Goal: Information Seeking & Learning: Learn about a topic

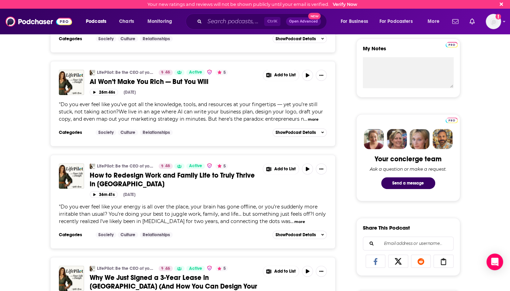
scroll to position [381, 0]
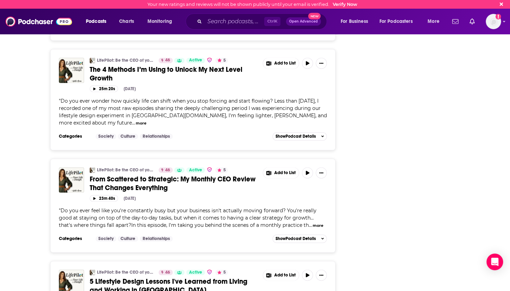
scroll to position [1039, 0]
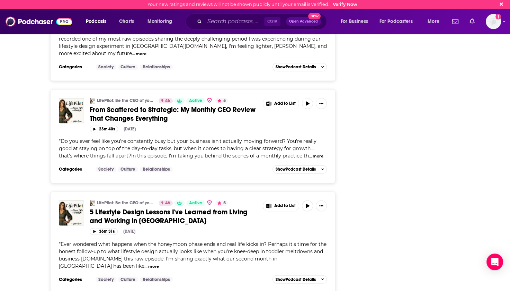
click at [148, 263] on button "more" at bounding box center [153, 266] width 11 height 6
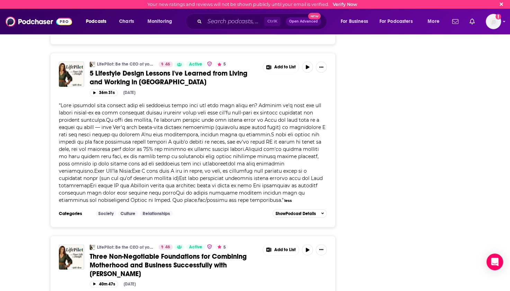
scroll to position [0, 0]
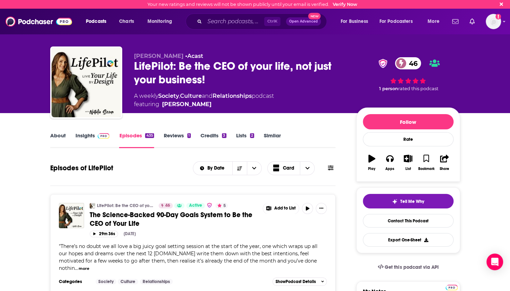
click at [55, 132] on link "About" at bounding box center [58, 140] width 16 height 16
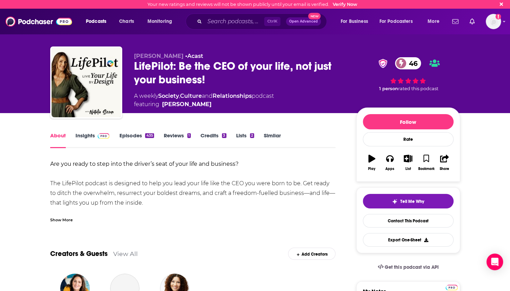
scroll to position [69, 0]
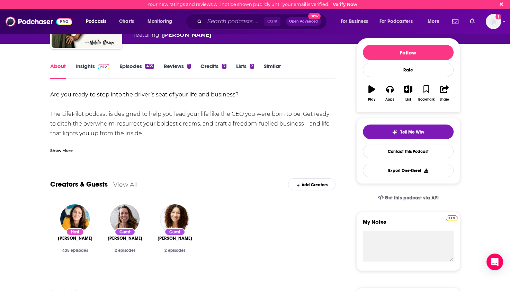
click at [57, 149] on div "Show More" at bounding box center [61, 150] width 23 height 7
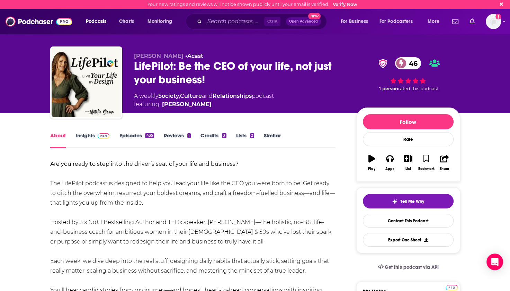
scroll to position [15, 0]
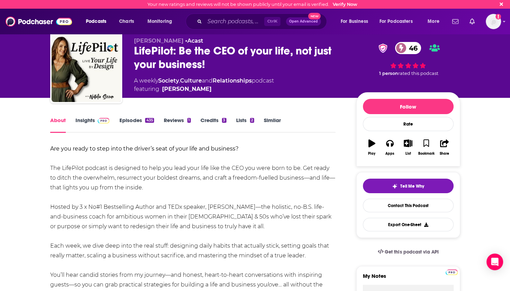
click at [89, 123] on link "Insights" at bounding box center [93, 125] width 34 height 16
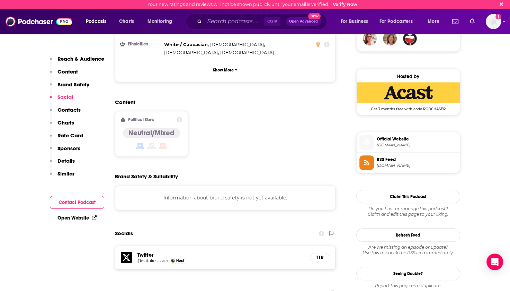
scroll to position [589, 0]
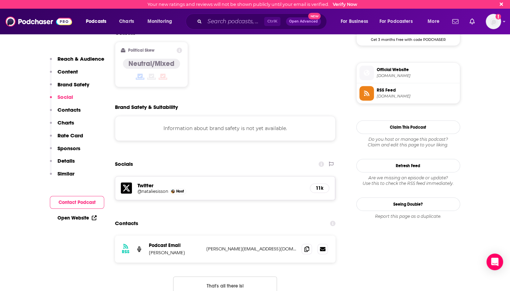
click at [149, 188] on h5 "@nataliesisson" at bounding box center [153, 190] width 31 height 5
click at [229, 19] on input "Search podcasts, credits, & more..." at bounding box center [235, 21] width 60 height 11
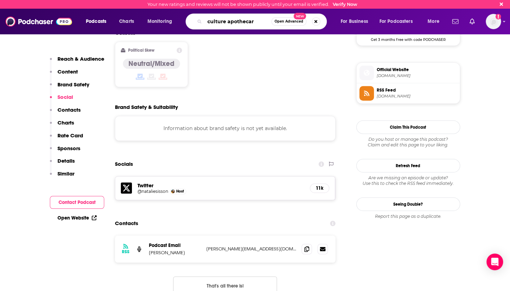
type input "culture apothecary"
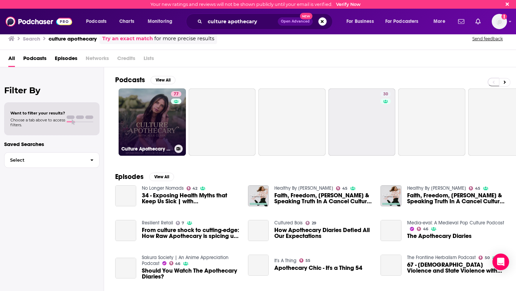
click at [150, 111] on link "77 Culture Apothecary with [PERSON_NAME]" at bounding box center [151, 121] width 67 height 67
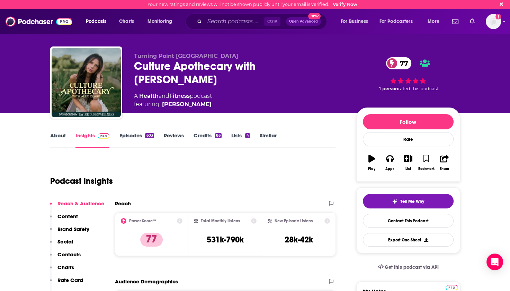
click at [132, 137] on link "Episodes 603" at bounding box center [136, 140] width 35 height 16
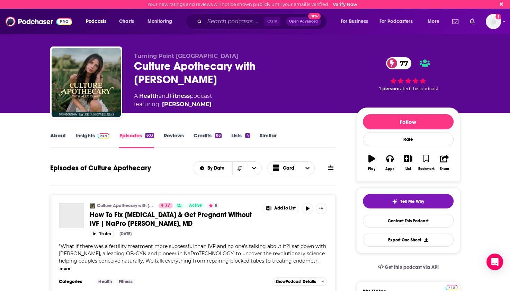
click at [331, 169] on icon at bounding box center [331, 168] width 6 height 6
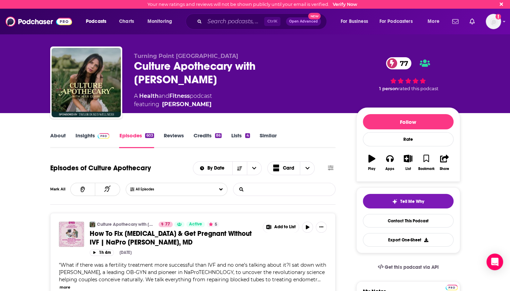
click at [279, 191] on input "List Search Input" at bounding box center [270, 189] width 72 height 12
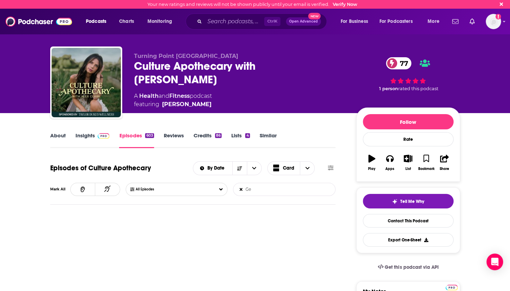
type input "G"
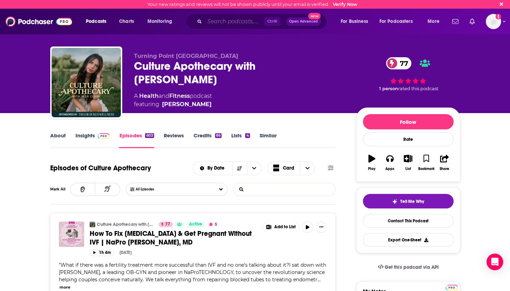
click at [239, 23] on input "Search podcasts, credits, & more..." at bounding box center [235, 21] width 60 height 11
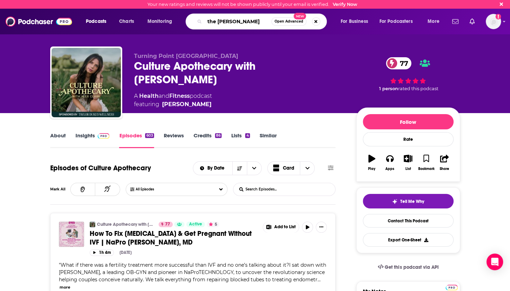
type input "the [PERSON_NAME]"
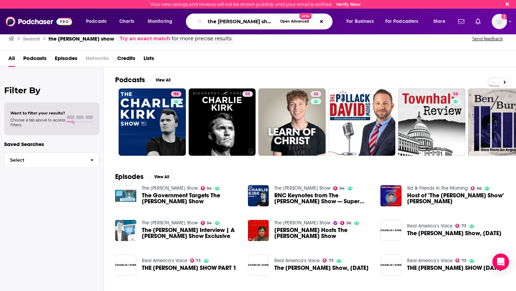
drag, startPoint x: 264, startPoint y: 22, endPoint x: 200, endPoint y: 27, distance: 64.3
click at [200, 27] on div "the [PERSON_NAME] show Open Advanced New" at bounding box center [259, 22] width 147 height 16
type input "[PERSON_NAME]"
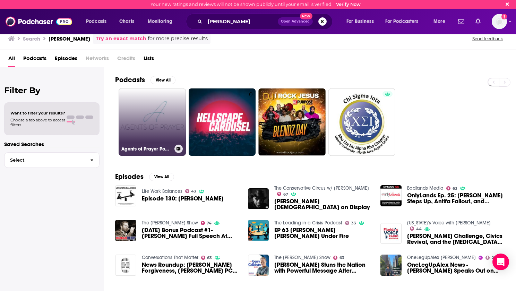
click at [152, 111] on link "Agents of Prayer Podcast" at bounding box center [151, 121] width 67 height 67
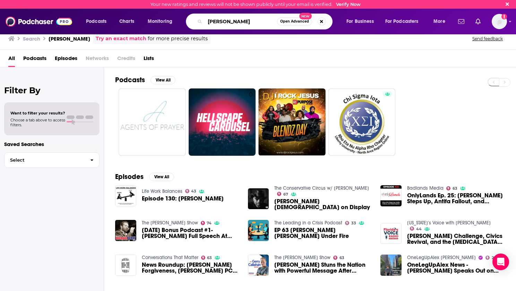
drag, startPoint x: 237, startPoint y: 19, endPoint x: 203, endPoint y: 25, distance: 34.1
click at [203, 25] on div "[PERSON_NAME] Open Advanced New" at bounding box center [259, 22] width 147 height 16
type input "a"
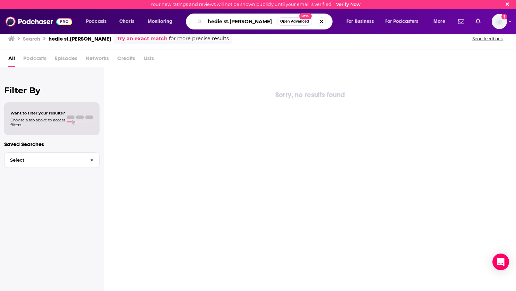
drag, startPoint x: 223, startPoint y: 21, endPoint x: 193, endPoint y: 23, distance: 29.9
click at [193, 23] on div "hedie st.[PERSON_NAME] Open Advanced New" at bounding box center [259, 22] width 147 height 16
type input "st.[PERSON_NAME]"
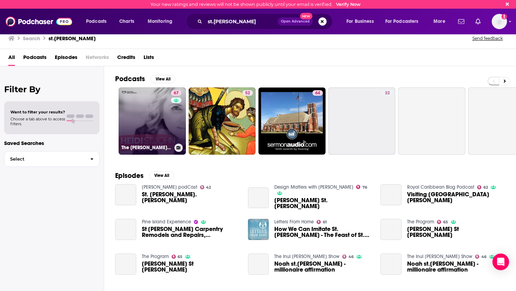
click at [157, 116] on link "67 The [PERSON_NAME] St. [PERSON_NAME] Podcast" at bounding box center [151, 120] width 67 height 67
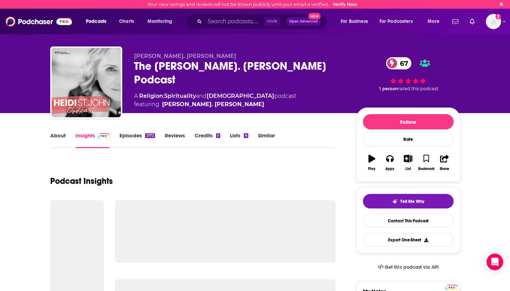
click at [129, 137] on link "Episodes 2172" at bounding box center [137, 140] width 36 height 16
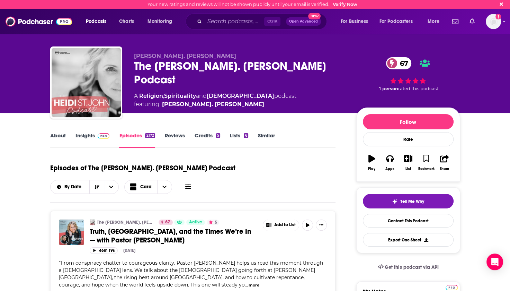
click at [191, 184] on icon at bounding box center [188, 186] width 6 height 5
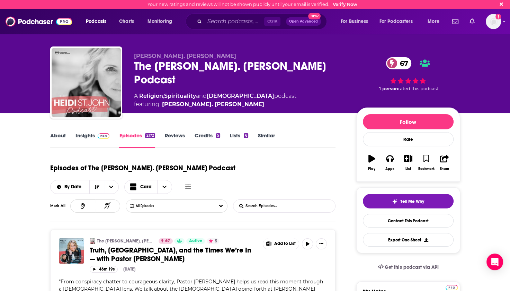
click at [266, 200] on input "List Search Input" at bounding box center [270, 206] width 72 height 12
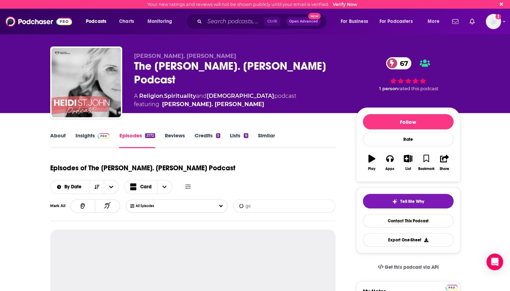
type input "g"
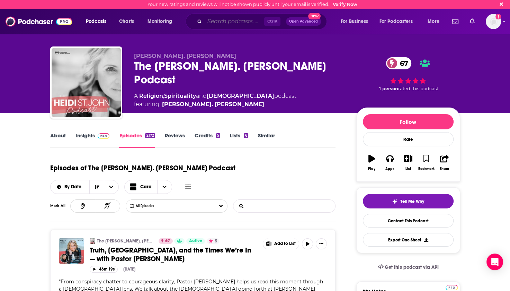
click at [212, 25] on input "Search podcasts, credits, & more..." at bounding box center [235, 21] width 60 height 11
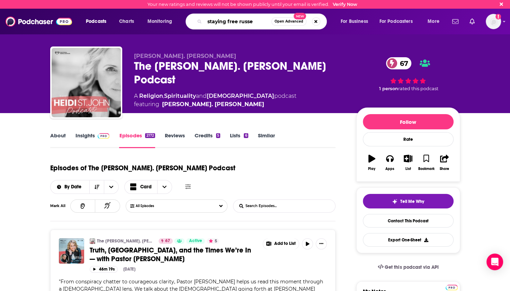
type input "staying free [PERSON_NAME]"
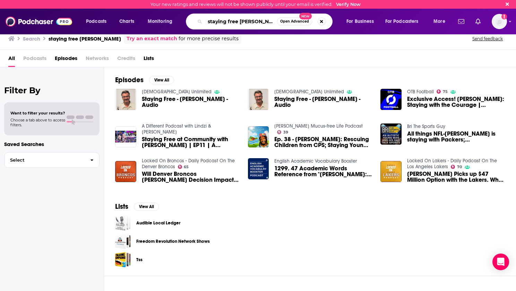
drag, startPoint x: 257, startPoint y: 23, endPoint x: 238, endPoint y: 26, distance: 19.3
click at [238, 26] on input "staying free [PERSON_NAME]" at bounding box center [241, 21] width 72 height 11
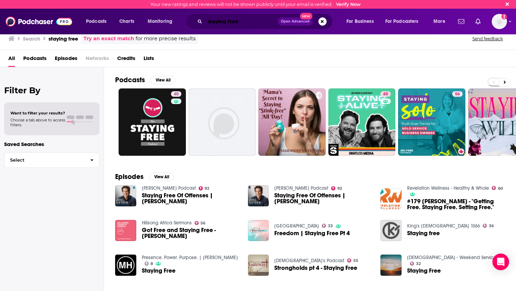
click at [226, 21] on input "staying free" at bounding box center [241, 21] width 73 height 11
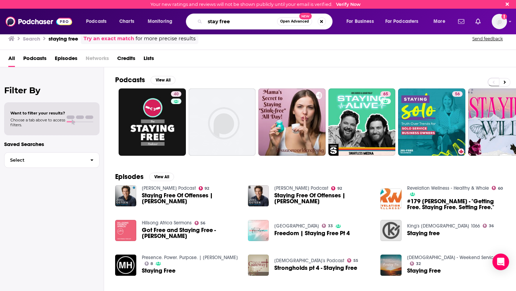
type input "stay free"
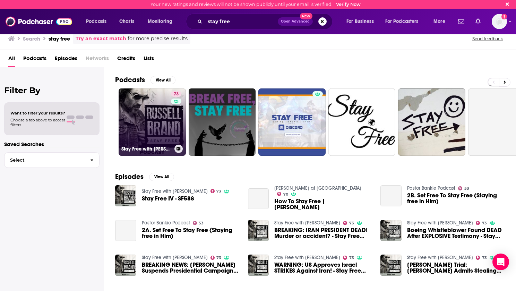
click at [146, 112] on link "73 Stay Free with [PERSON_NAME]" at bounding box center [151, 121] width 67 height 67
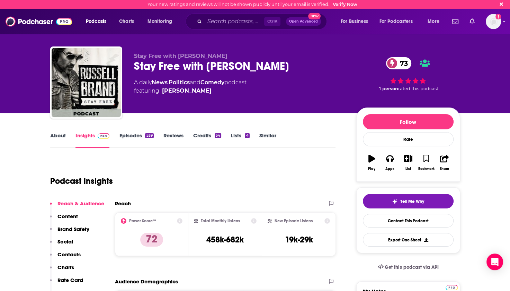
click at [60, 135] on link "About" at bounding box center [58, 140] width 16 height 16
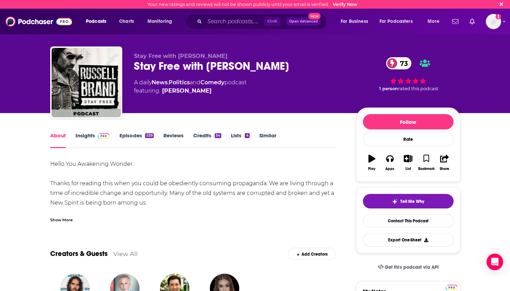
click at [123, 250] on link "View All" at bounding box center [125, 253] width 25 height 7
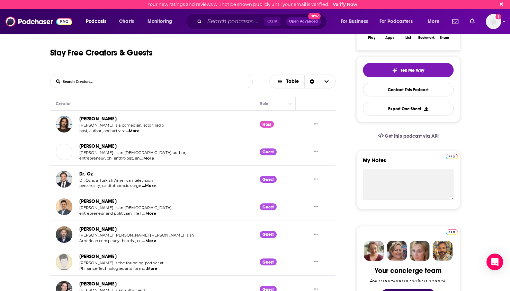
scroll to position [200, 0]
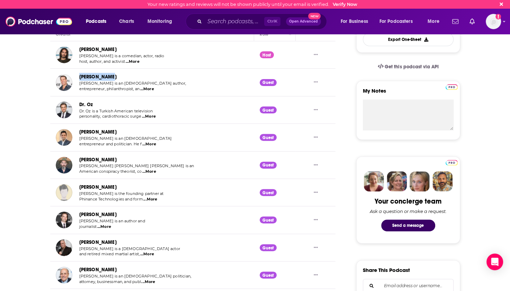
drag, startPoint x: 112, startPoint y: 78, endPoint x: 78, endPoint y: 79, distance: 34.3
click at [78, 79] on div "[PERSON_NAME] [PERSON_NAME] is an [DEMOGRAPHIC_DATA] author, entrepreneur, phil…" at bounding box center [121, 82] width 131 height 19
copy link "[PERSON_NAME]"
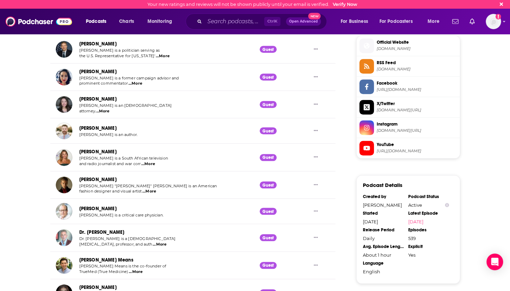
scroll to position [651, 0]
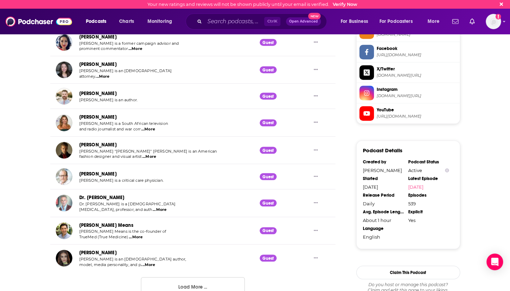
drag, startPoint x: 129, startPoint y: 196, endPoint x: 78, endPoint y: 199, distance: 51.4
click at [78, 199] on div "Dr. [PERSON_NAME] Dr. [PERSON_NAME] is a [DEMOGRAPHIC_DATA] [MEDICAL_DATA], pro…" at bounding box center [116, 202] width 121 height 19
copy link "Dr. [PERSON_NAME]"
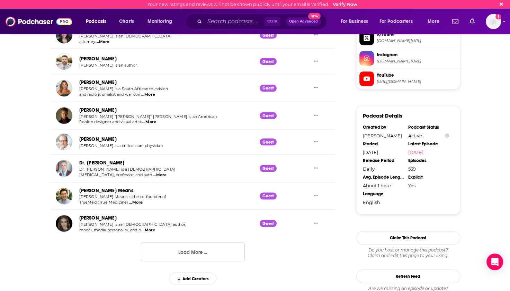
click at [196, 251] on button "Load More ..." at bounding box center [193, 251] width 104 height 19
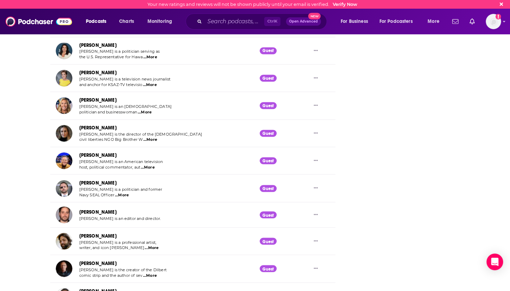
scroll to position [1170, 0]
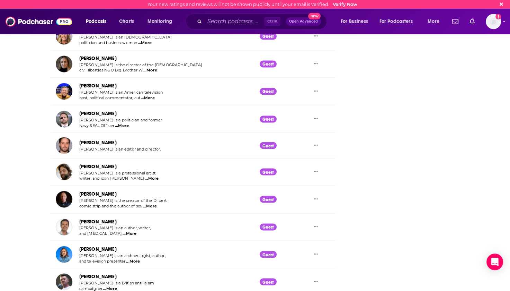
drag, startPoint x: 122, startPoint y: 164, endPoint x: 80, endPoint y: 163, distance: 41.6
click at [80, 163] on div "[PERSON_NAME]" at bounding box center [120, 166] width 82 height 8
copy link "[PERSON_NAME]"
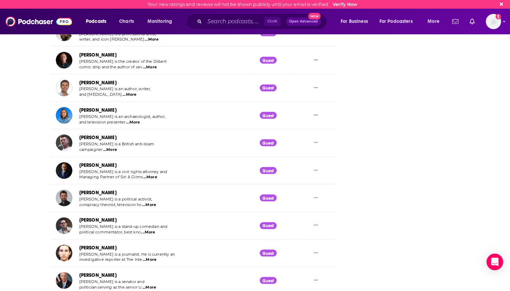
scroll to position [1357, 0]
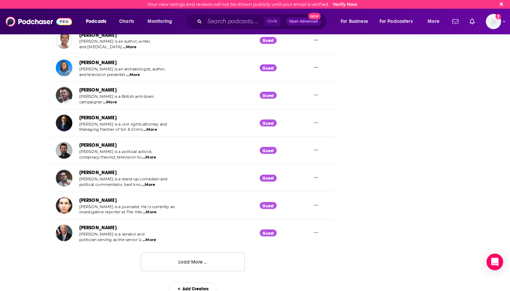
click at [166, 257] on button "Load More ..." at bounding box center [193, 261] width 104 height 19
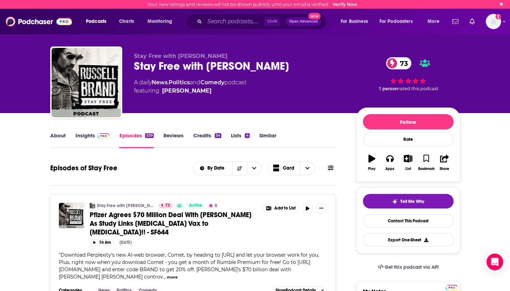
click at [330, 168] on icon at bounding box center [331, 168] width 6 height 6
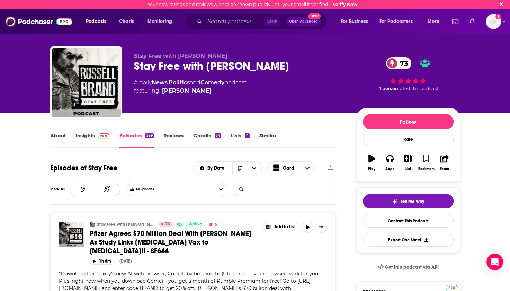
click at [258, 191] on input "List Search Input" at bounding box center [270, 189] width 72 height 12
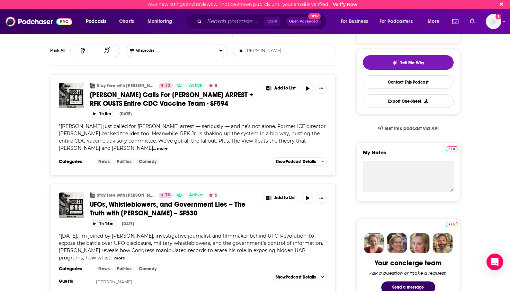
scroll to position [554, 0]
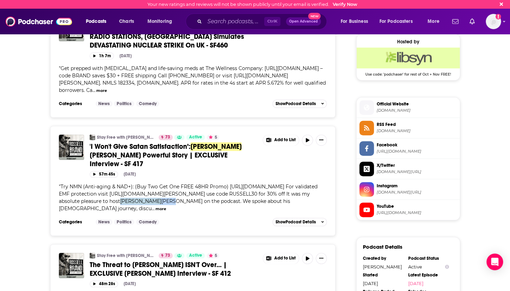
drag, startPoint x: 56, startPoint y: 199, endPoint x: 91, endPoint y: 201, distance: 35.4
click at [91, 201] on div "Stay Free with [PERSON_NAME] 73 Active 5 'I Won't Give Satan Satisfaction’: [PE…" at bounding box center [193, 181] width 286 height 110
copy span "[PERSON_NAME]"
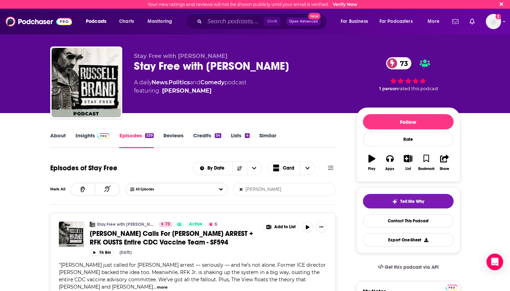
click at [261, 188] on input "[PERSON_NAME]" at bounding box center [270, 189] width 72 height 12
drag, startPoint x: 261, startPoint y: 188, endPoint x: 244, endPoint y: 190, distance: 16.7
click at [244, 190] on input "[PERSON_NAME]" at bounding box center [270, 189] width 72 height 12
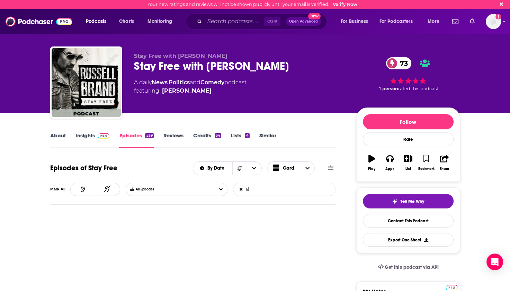
type input "a"
type input "k"
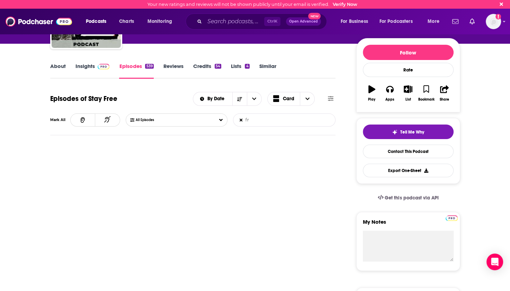
type input "f"
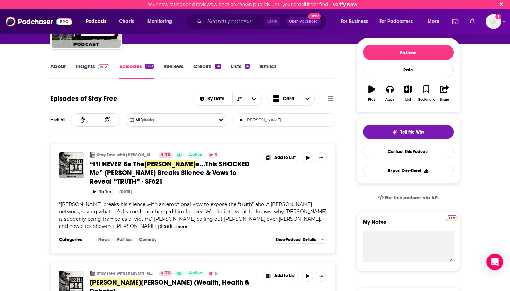
scroll to position [139, 0]
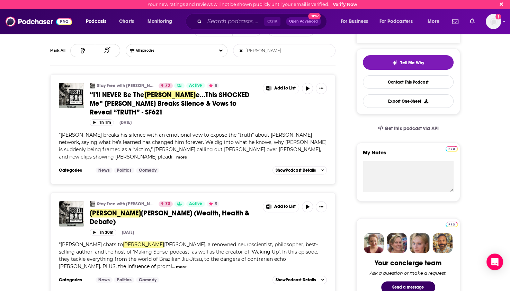
drag, startPoint x: 261, startPoint y: 52, endPoint x: 237, endPoint y: 55, distance: 24.0
click at [237, 55] on input "[PERSON_NAME]" at bounding box center [270, 50] width 72 height 12
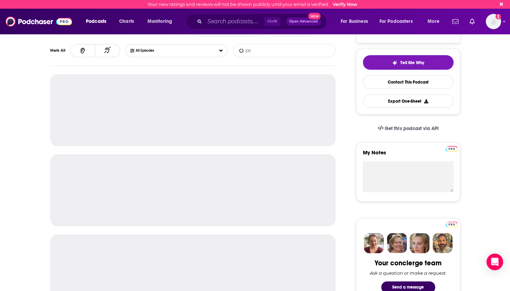
type input "joc"
